Goal: Transaction & Acquisition: Purchase product/service

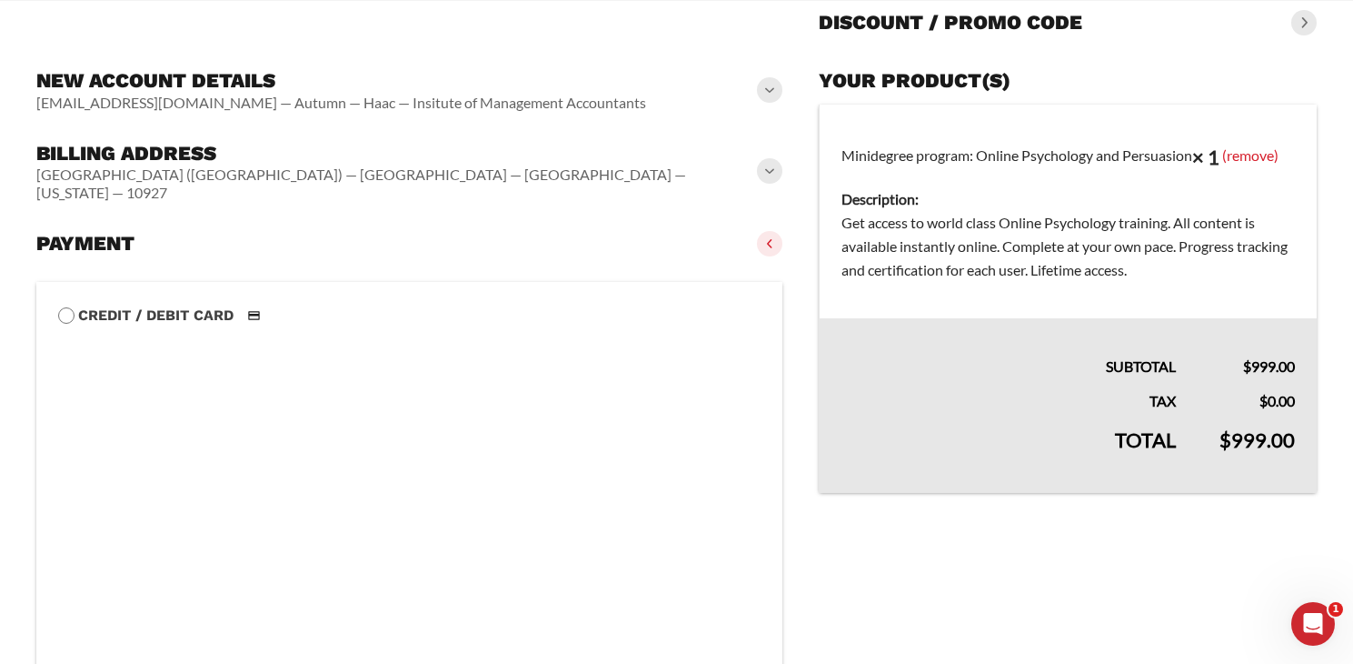
scroll to position [185, 0]
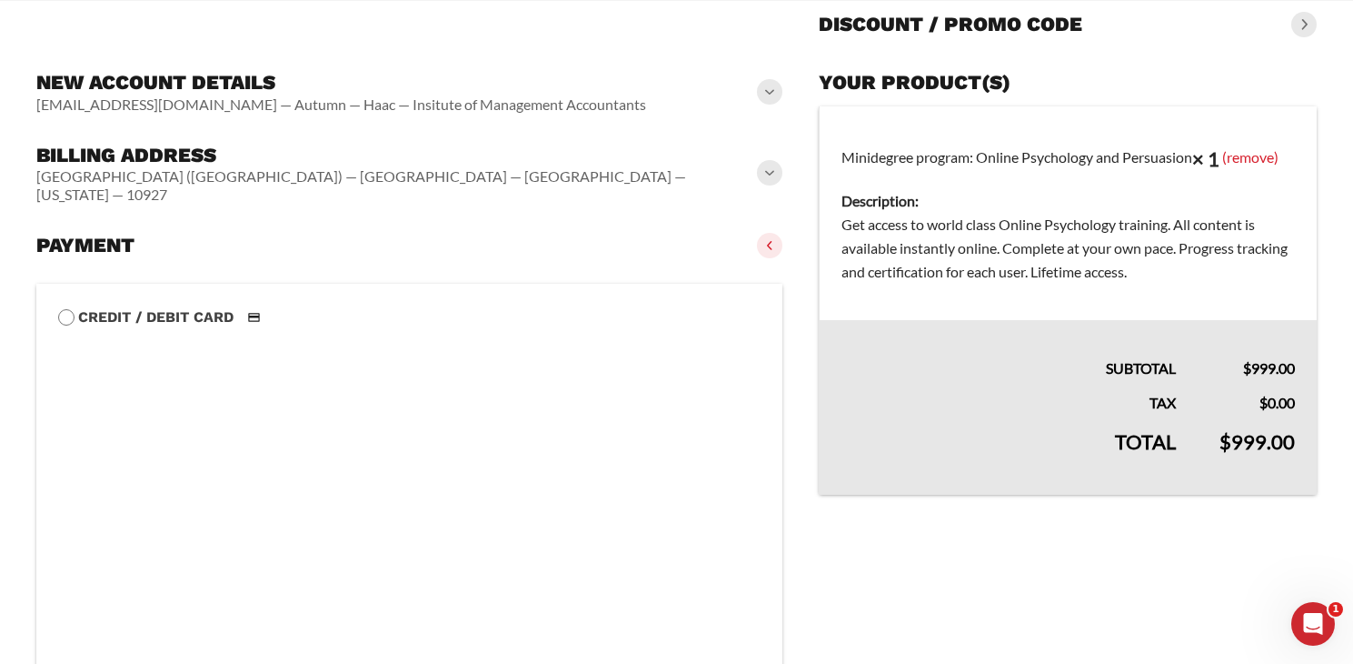
click at [0, 0] on slot "United States (US) — 10 Paragon Drive — Montvale — New Jersey — 10927" at bounding box center [0, 0] width 0 height 0
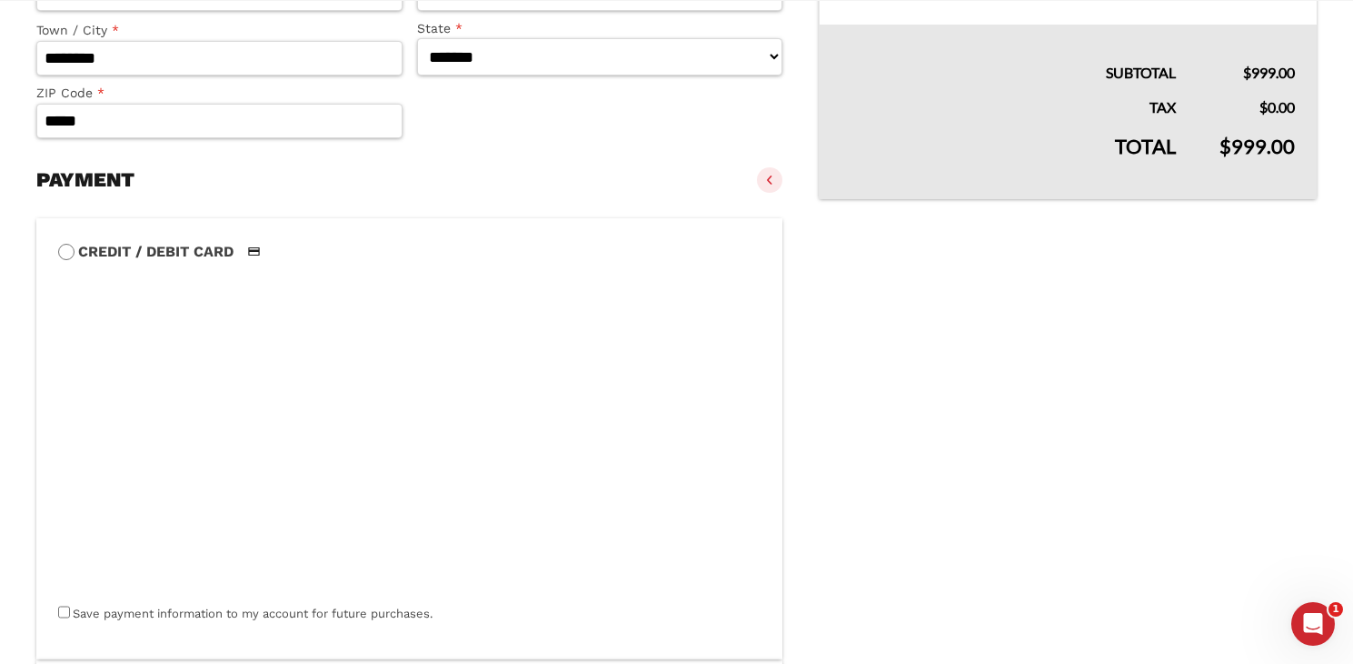
scroll to position [115, 0]
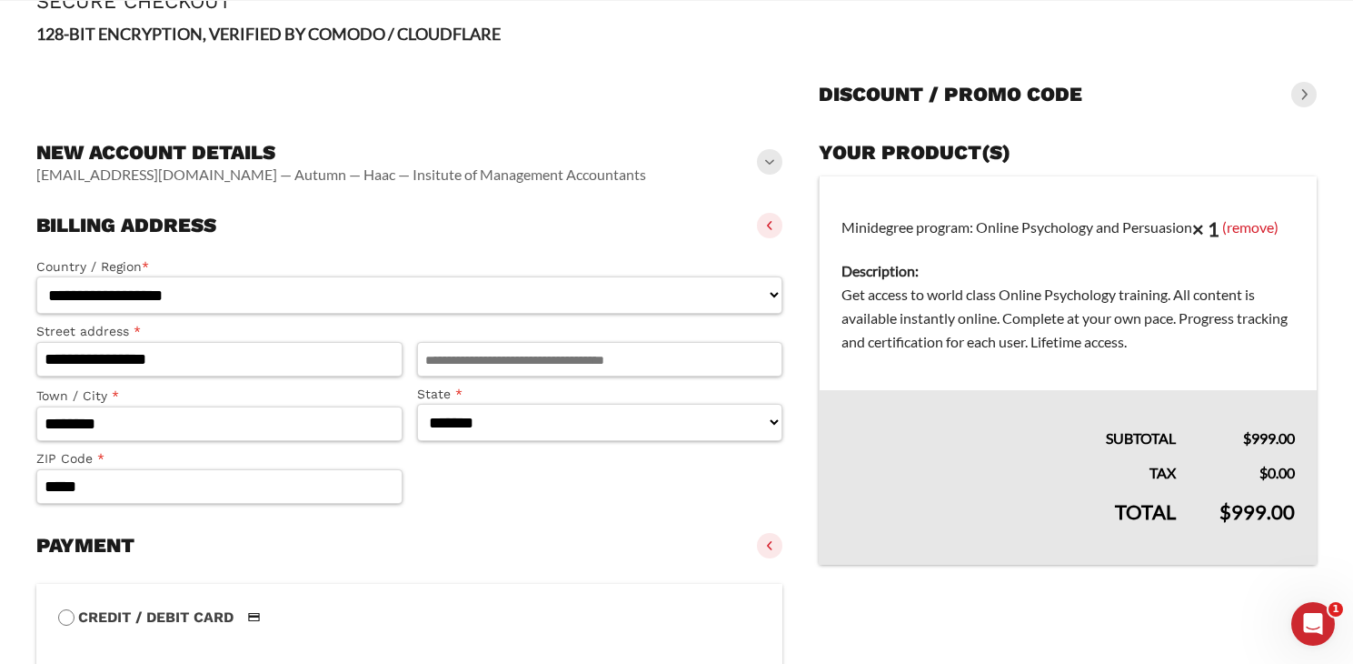
click at [491, 147] on h3 "New account details" at bounding box center [341, 152] width 610 height 25
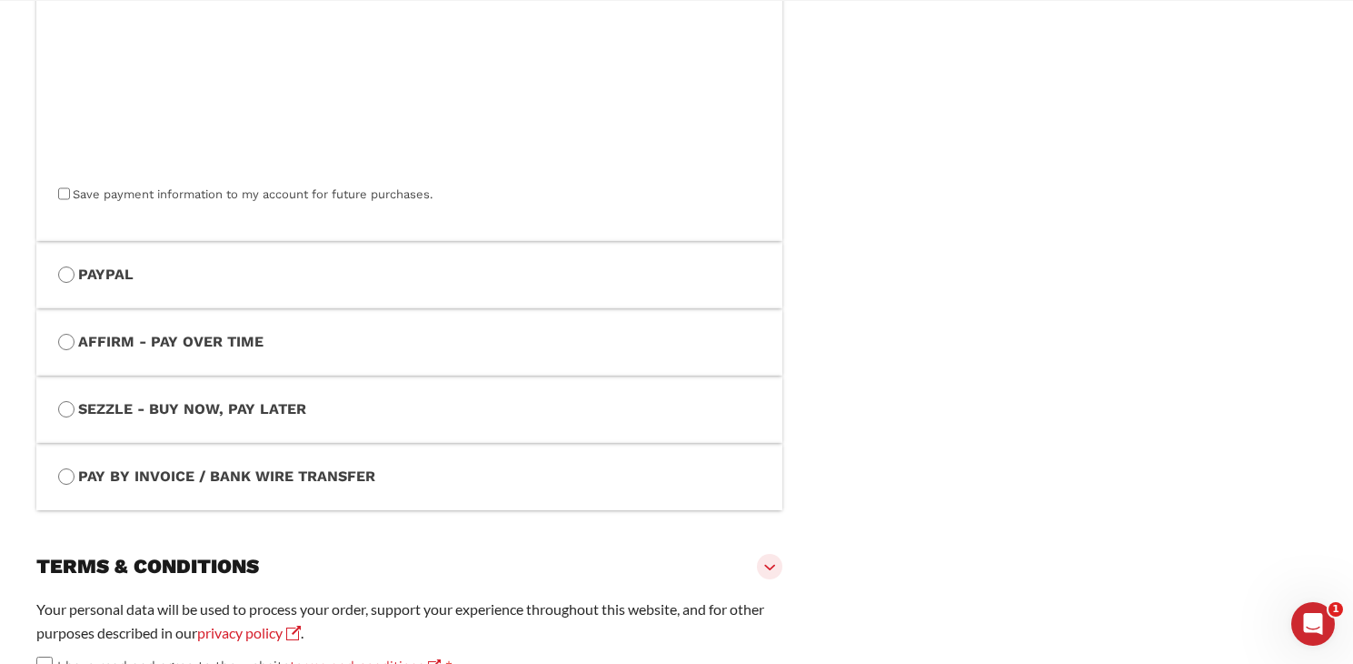
scroll to position [1202, 0]
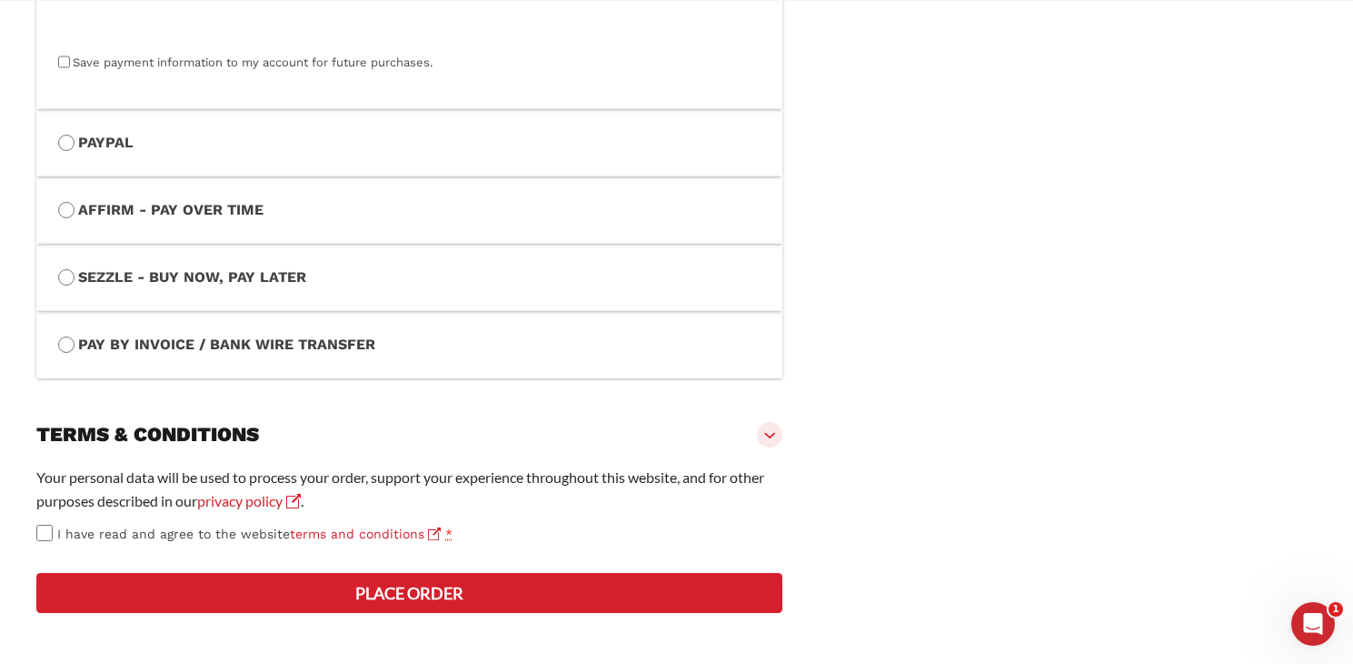
click at [353, 587] on button "Place order" at bounding box center [409, 593] width 746 height 40
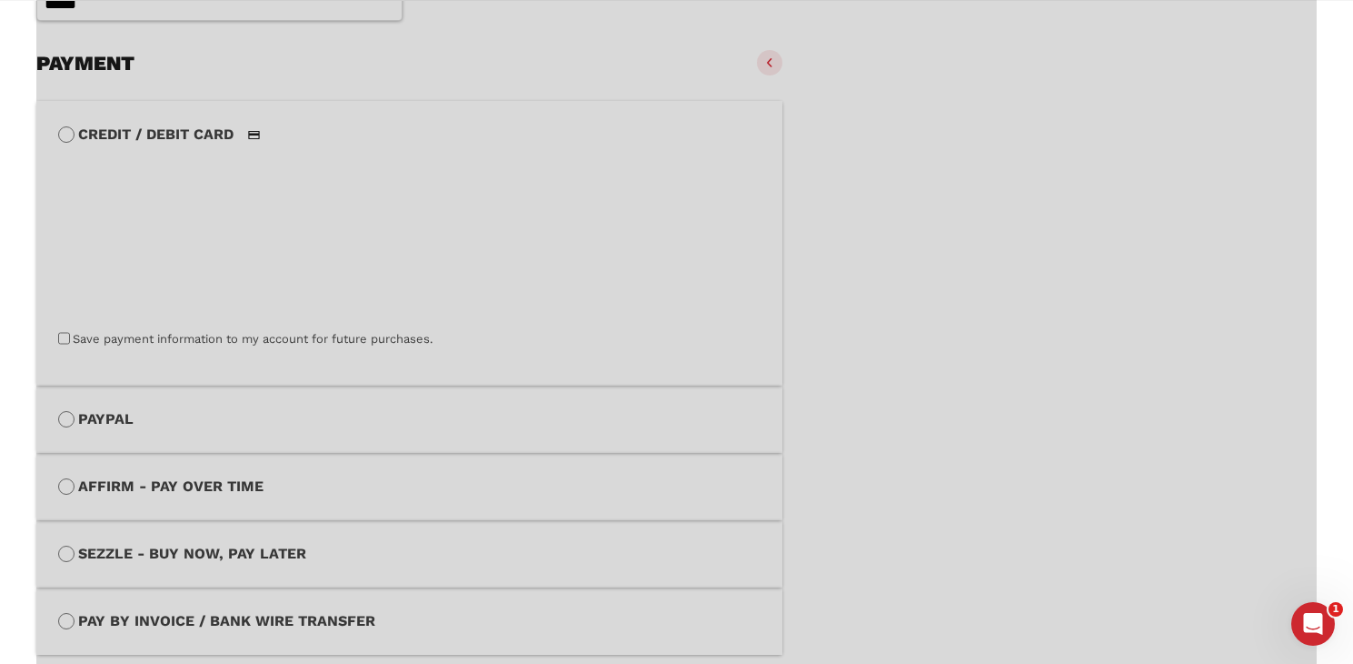
scroll to position [829, 0]
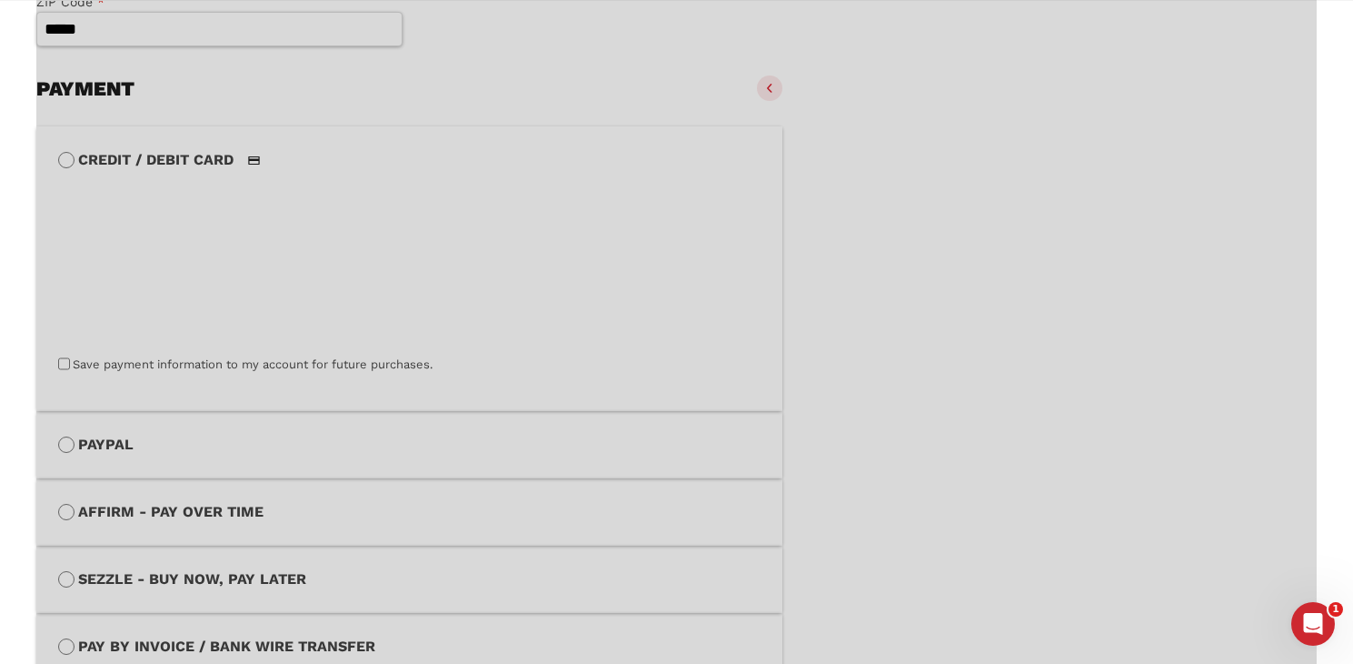
type button "Place order"
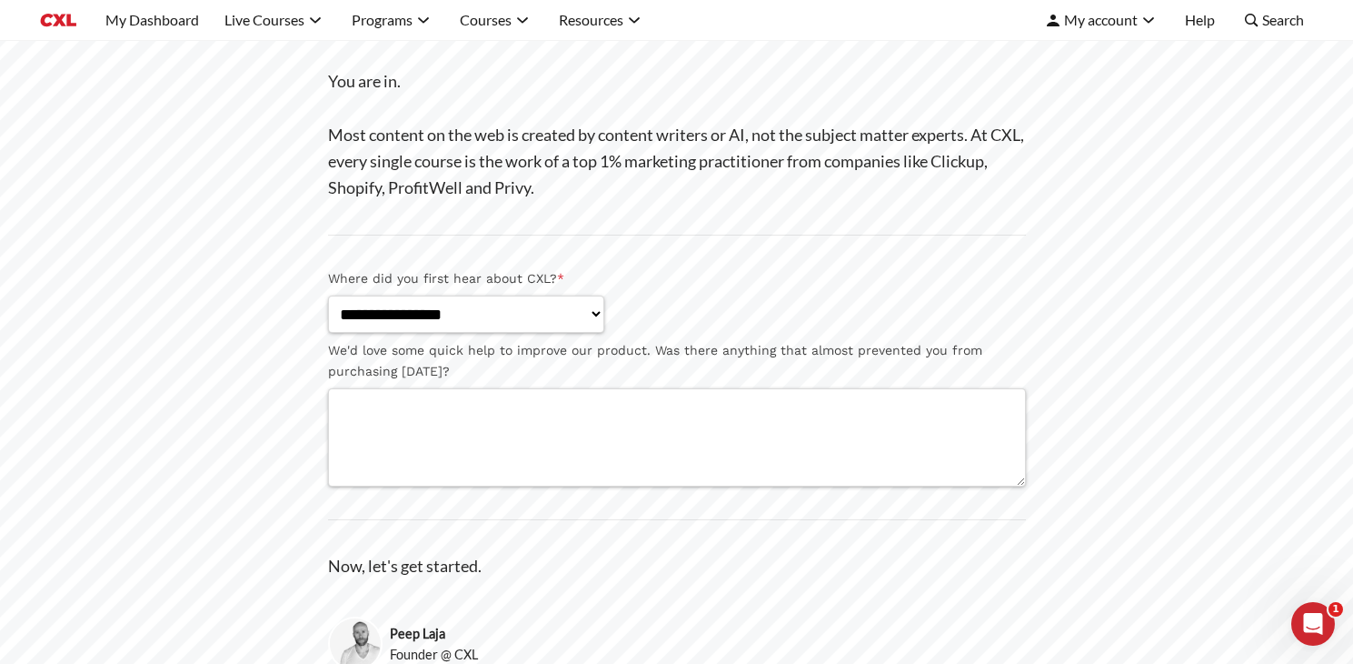
scroll to position [493, 0]
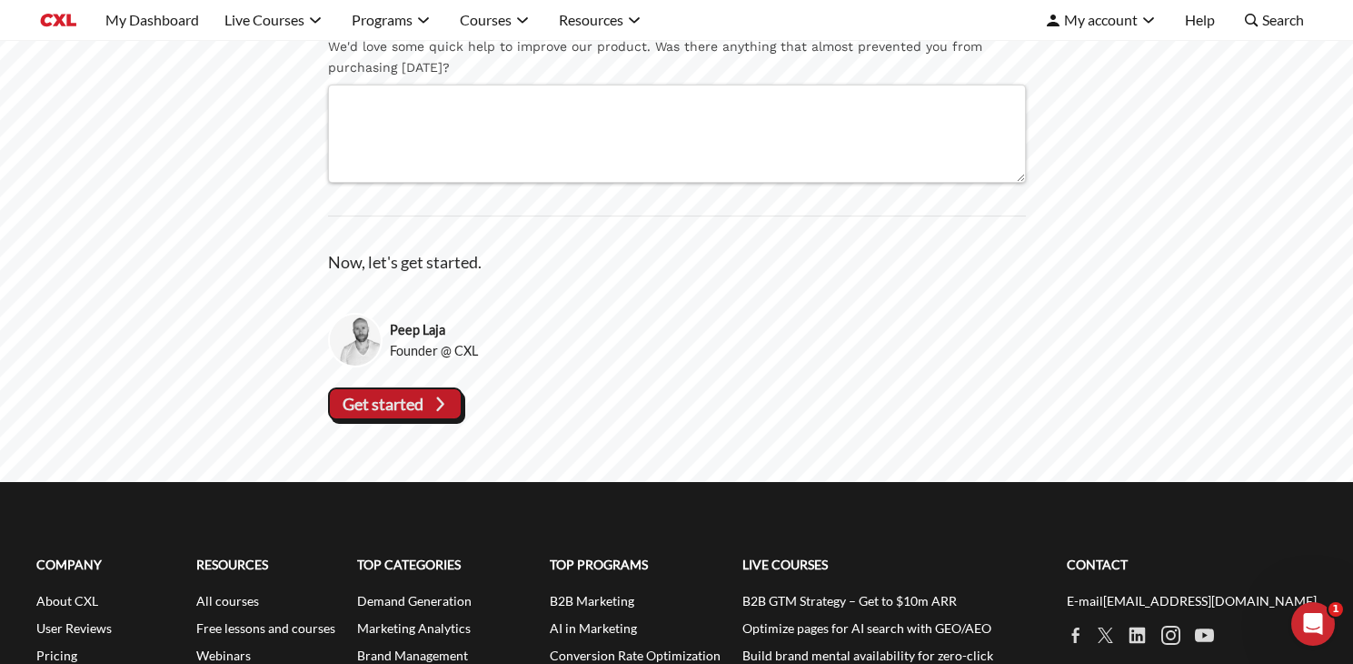
click at [409, 416] on span "Get started" at bounding box center [383, 404] width 81 height 32
